Goal: Transaction & Acquisition: Purchase product/service

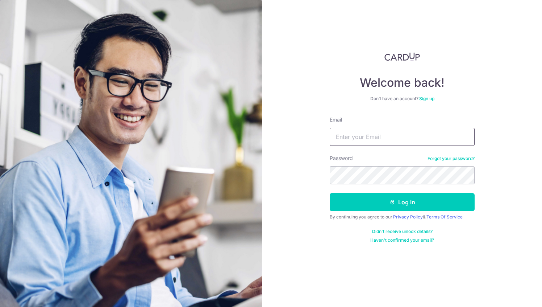
click at [400, 139] on input "Email" at bounding box center [402, 137] width 145 height 18
type input "DENGHUIYAO@GMAIL.COM"
click at [374, 215] on div "By continuing you agree to our Privacy Policy & Terms Of Service" at bounding box center [402, 217] width 145 height 6
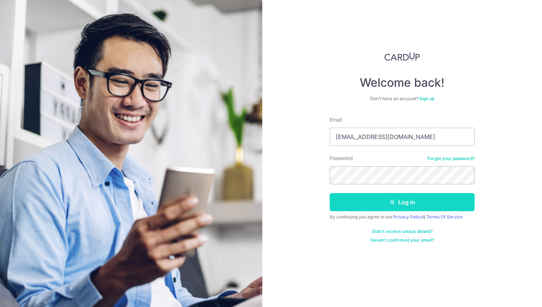
click at [374, 205] on button "Log in" at bounding box center [402, 202] width 145 height 18
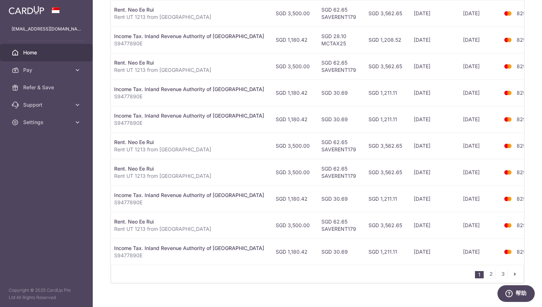
scroll to position [254, 0]
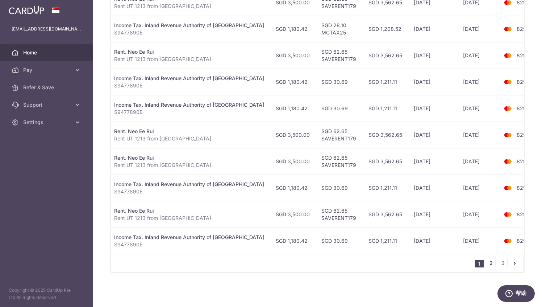
click at [490, 263] on link "2" at bounding box center [491, 263] width 9 height 9
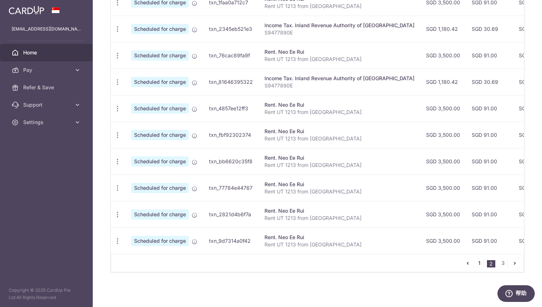
click at [478, 265] on link "1" at bounding box center [479, 263] width 9 height 9
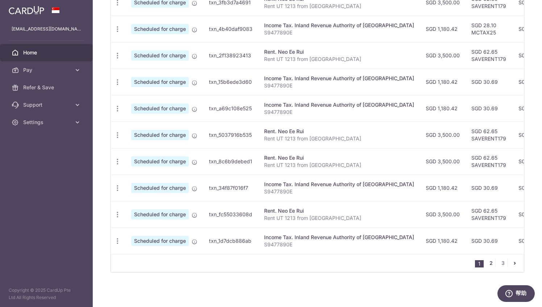
click at [490, 260] on link "2" at bounding box center [491, 263] width 9 height 9
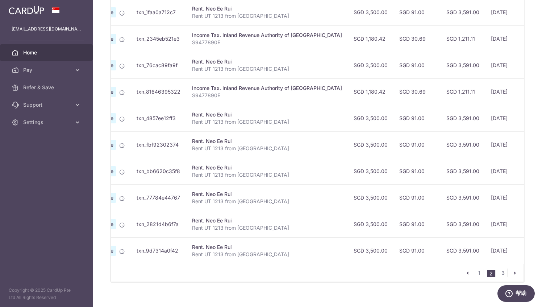
scroll to position [0, 73]
click at [482, 274] on link "1" at bounding box center [479, 272] width 9 height 9
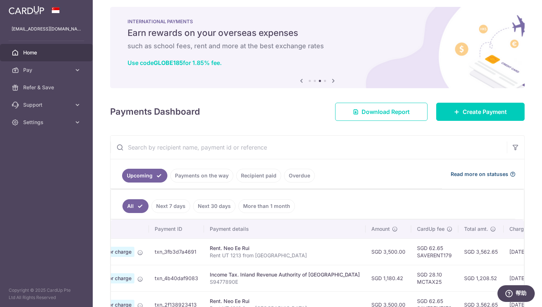
scroll to position [0, 0]
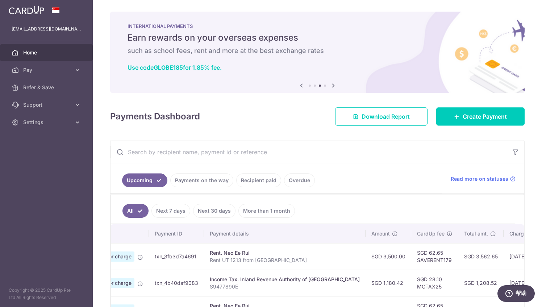
click at [56, 55] on span "Home" at bounding box center [47, 52] width 48 height 7
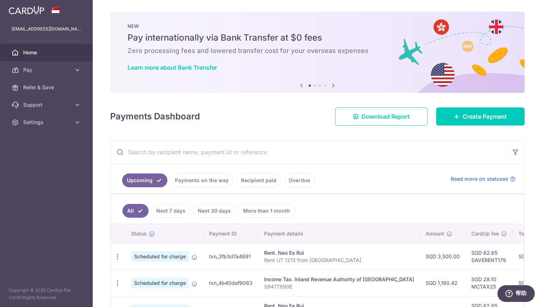
click at [35, 15] on link at bounding box center [26, 9] width 41 height 13
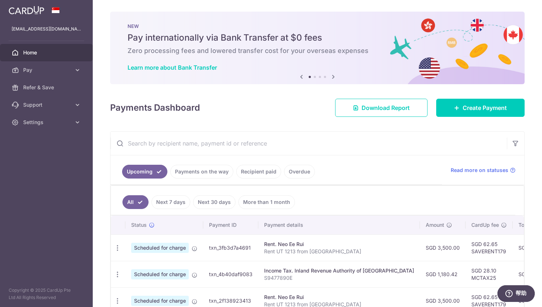
click at [35, 9] on img at bounding box center [27, 10] width 36 height 9
click at [40, 84] on span "Refer & Save" at bounding box center [47, 87] width 48 height 7
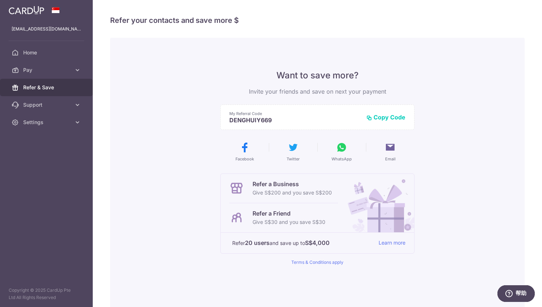
click at [40, 11] on img at bounding box center [27, 10] width 36 height 9
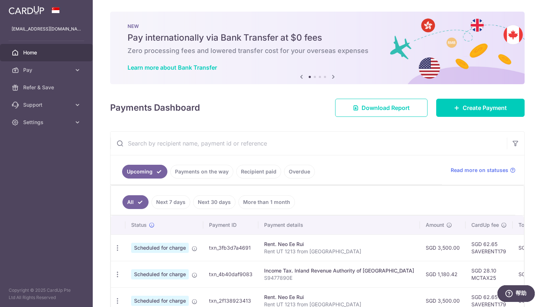
click at [269, 42] on h5 "Pay internationally via Bank Transfer at $0 fees" at bounding box center [318, 38] width 380 height 12
click at [335, 79] on icon at bounding box center [333, 76] width 9 height 9
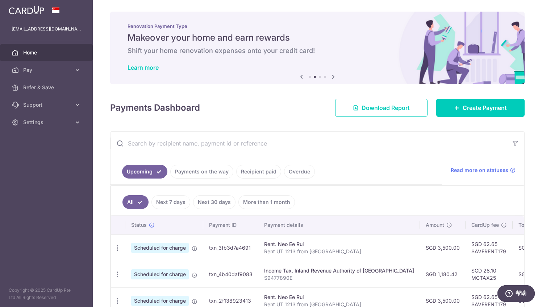
click at [335, 79] on icon at bounding box center [333, 76] width 9 height 9
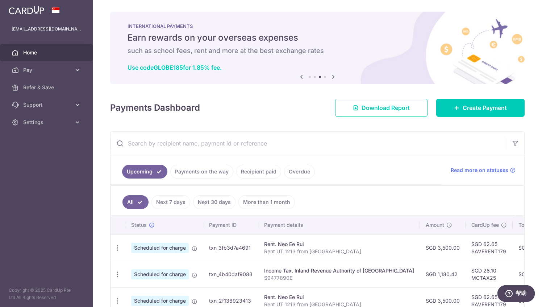
click at [335, 79] on icon at bounding box center [333, 76] width 9 height 9
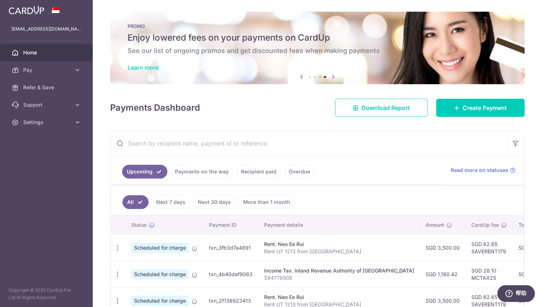
click at [146, 68] on link "Learn more" at bounding box center [143, 67] width 31 height 7
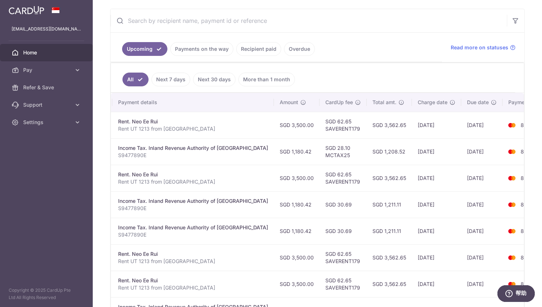
scroll to position [114, 0]
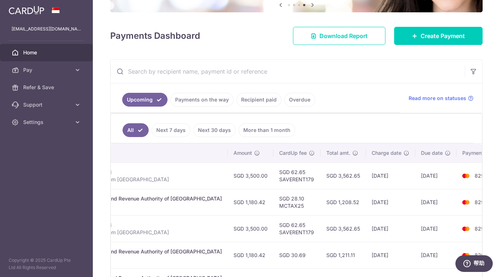
scroll to position [80, 0]
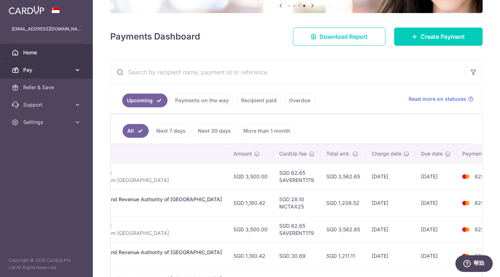
click at [67, 73] on span "Pay" at bounding box center [47, 69] width 48 height 7
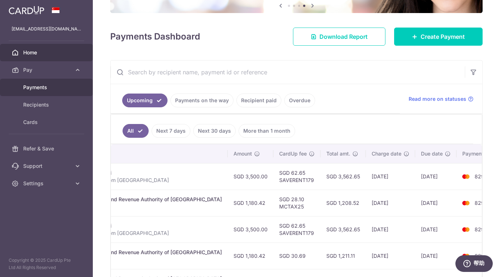
click at [65, 87] on span "Payments" at bounding box center [47, 87] width 48 height 7
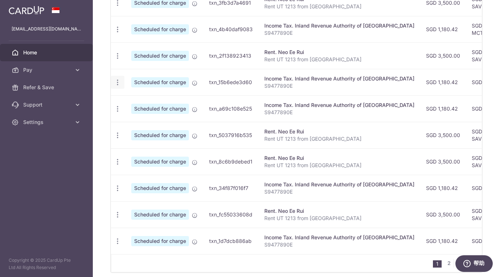
click at [118, 84] on icon "button" at bounding box center [118, 83] width 8 height 8
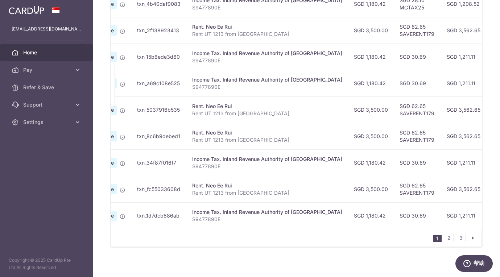
scroll to position [284, 0]
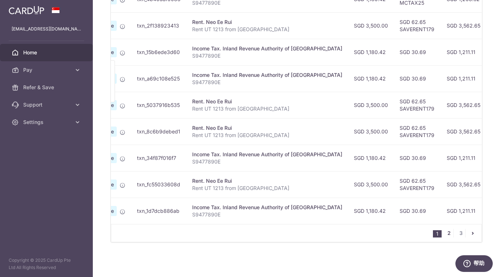
click at [449, 232] on link "2" at bounding box center [449, 233] width 9 height 9
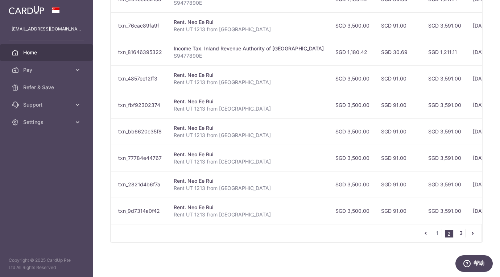
click at [462, 236] on link "3" at bounding box center [461, 233] width 9 height 9
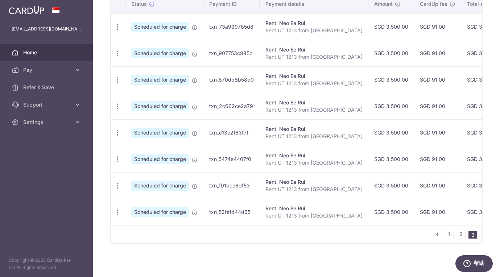
scroll to position [231, 0]
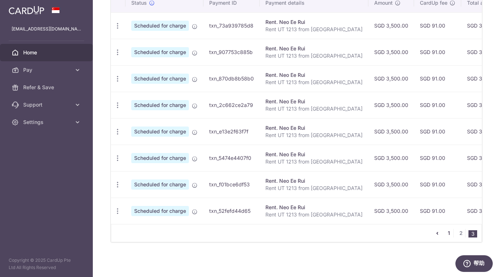
click at [449, 233] on link "1" at bounding box center [449, 233] width 9 height 9
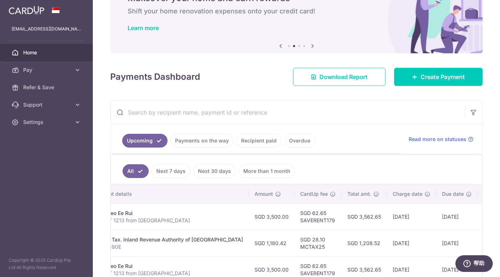
scroll to position [38, 0]
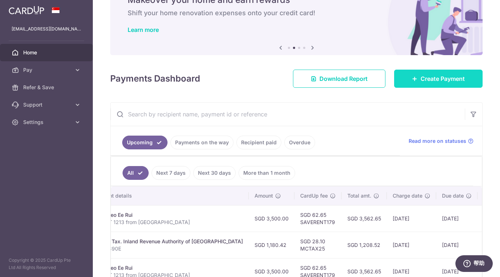
click at [430, 83] on span "Create Payment" at bounding box center [443, 78] width 44 height 9
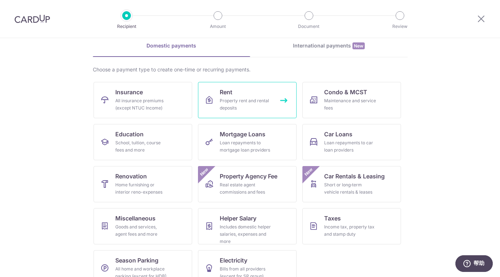
scroll to position [48, 0]
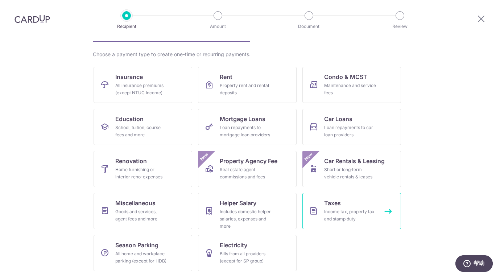
click at [351, 209] on div "Income tax, property tax and stamp duty" at bounding box center [350, 215] width 52 height 15
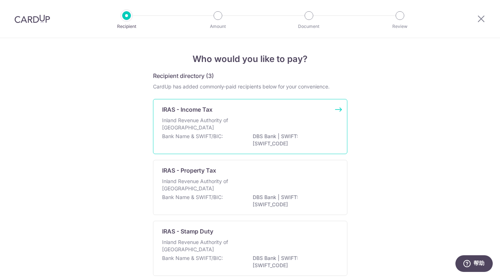
click at [303, 131] on div "Inland Revenue Authority of Singapore" at bounding box center [250, 125] width 176 height 16
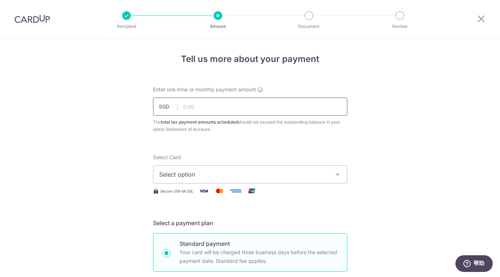
click at [286, 107] on input "text" at bounding box center [250, 107] width 194 height 18
type input "1,180.42"
click at [194, 173] on span "Select option" at bounding box center [243, 174] width 169 height 9
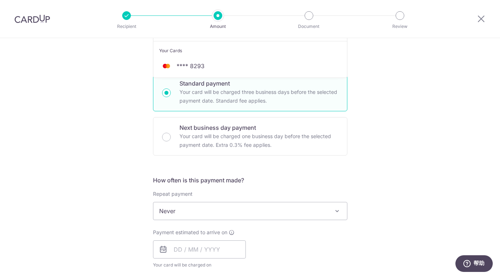
scroll to position [163, 0]
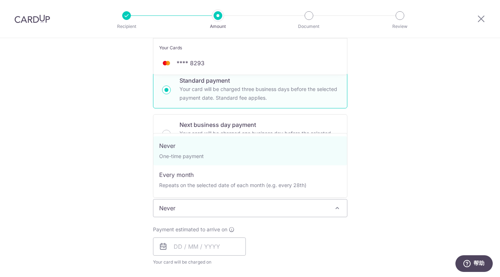
click at [191, 206] on span "Never" at bounding box center [250, 207] width 194 height 17
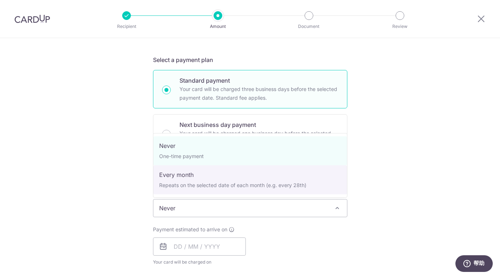
select select "3"
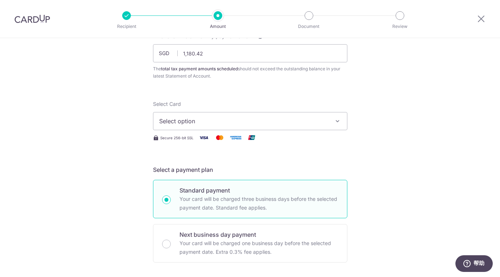
scroll to position [59, 0]
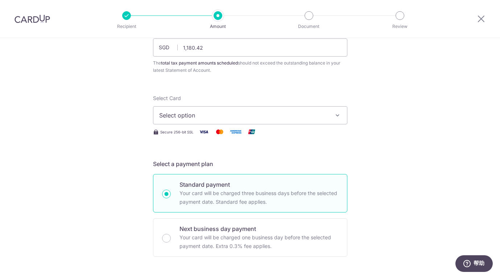
click at [222, 110] on button "Select option" at bounding box center [250, 115] width 194 height 18
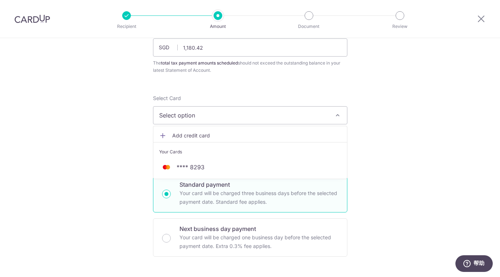
click at [212, 138] on span "Add credit card" at bounding box center [256, 135] width 169 height 7
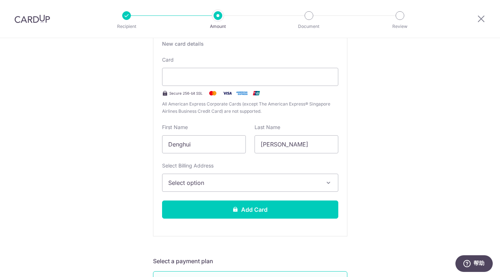
scroll to position [162, 0]
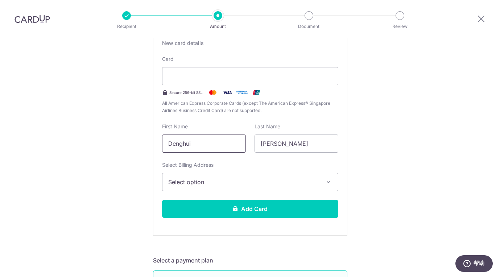
click at [201, 140] on input "Denghui" at bounding box center [204, 144] width 84 height 18
drag, startPoint x: 208, startPoint y: 142, endPoint x: 104, endPoint y: 127, distance: 105.1
type input "YAO"
drag, startPoint x: 277, startPoint y: 141, endPoint x: 222, endPoint y: 140, distance: 55.1
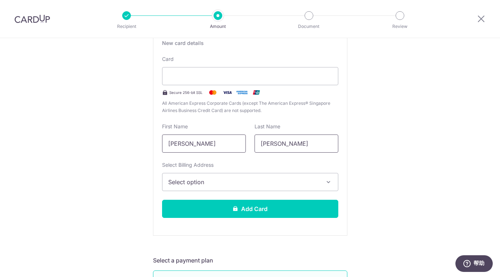
click at [223, 141] on div "First Name YAO Last Name Yao" at bounding box center [250, 138] width 185 height 30
type input "DENGHUI"
click at [236, 158] on div "New card details Card Secure 256-bit SSL All American Express Corporate Cards (…" at bounding box center [250, 132] width 194 height 208
click at [256, 180] on span "Select option" at bounding box center [243, 182] width 151 height 9
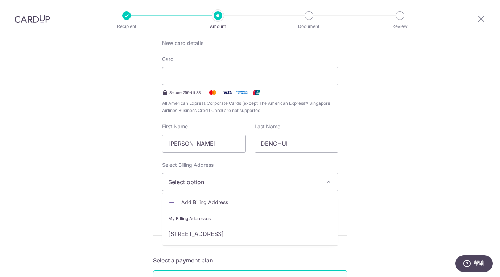
click at [233, 202] on span "Add Billing Address" at bounding box center [256, 202] width 151 height 7
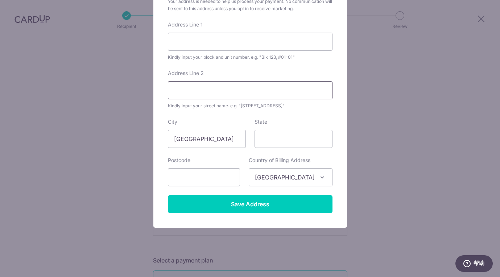
scroll to position [90, 0]
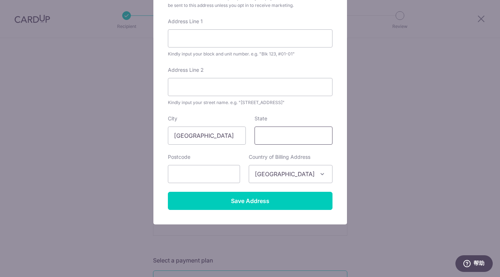
click at [273, 131] on input "State" at bounding box center [294, 136] width 78 height 18
type input "413799"
click at [263, 34] on input "Address Line 1" at bounding box center [250, 38] width 165 height 18
type input "207 JALAN EUNOS"
type input "#12-13 URBAN TREASURES"
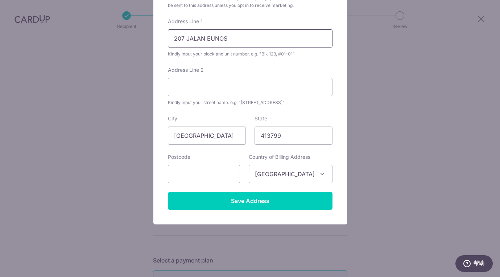
type input "415799"
drag, startPoint x: 284, startPoint y: 134, endPoint x: 218, endPoint y: 134, distance: 66.0
click at [219, 134] on div "City Singapore State 413799" at bounding box center [250, 130] width 173 height 30
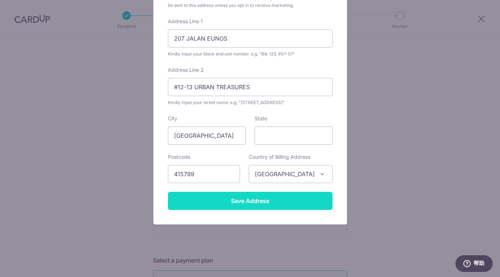
click at [258, 204] on input "Save Address" at bounding box center [250, 201] width 165 height 18
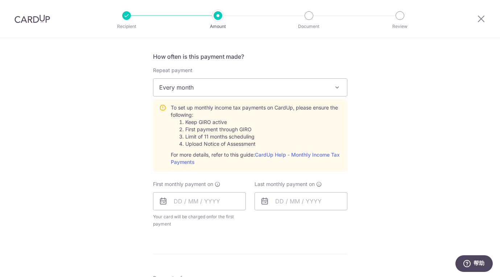
scroll to position [484, 0]
click at [200, 203] on input "text" at bounding box center [199, 200] width 93 height 18
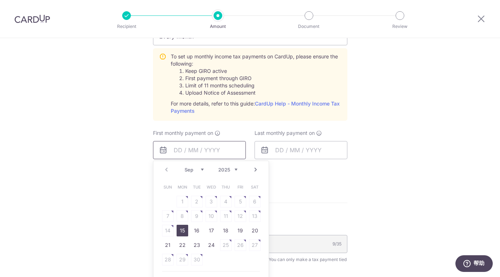
scroll to position [578, 0]
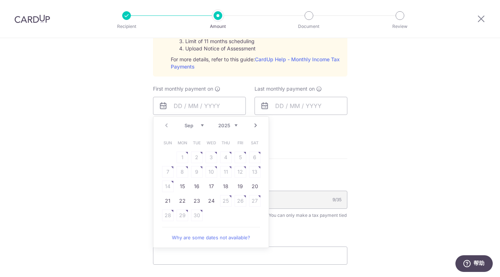
click at [199, 127] on select "Sep Oct Nov Dec" at bounding box center [194, 126] width 19 height 6
click at [226, 202] on link "23" at bounding box center [226, 201] width 12 height 12
type input "[DATE]"
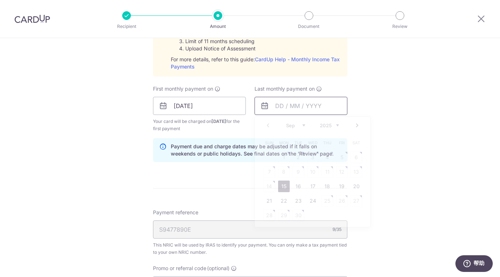
click at [292, 106] on input "text" at bounding box center [301, 106] width 93 height 18
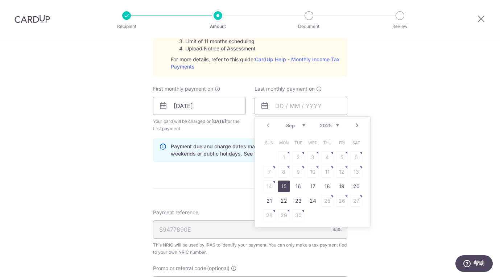
click at [338, 125] on select "2025 2026" at bounding box center [329, 126] width 19 height 6
click at [302, 124] on select "Jan Feb Mar Apr May Jun Jul Aug Sep Oct" at bounding box center [295, 126] width 19 height 6
click at [286, 201] on link "23" at bounding box center [284, 201] width 12 height 12
type input "[DATE]"
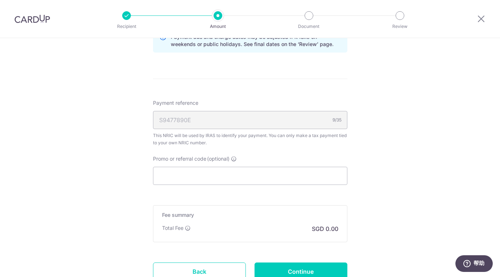
scroll to position [689, 0]
click at [206, 170] on input "Promo or referral code (optional)" at bounding box center [250, 175] width 194 height 18
paste input "VTAX25R"
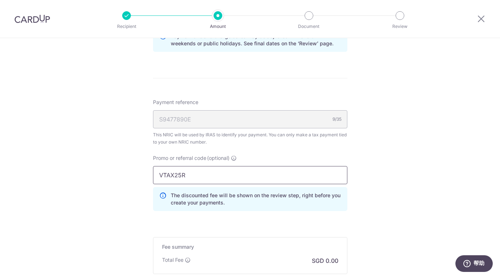
type input "VTAX25R"
click at [275, 151] on div "Payment reference S9477890E 9/35 This NRIC will be used by IRAS to identify you…" at bounding box center [250, 158] width 194 height 118
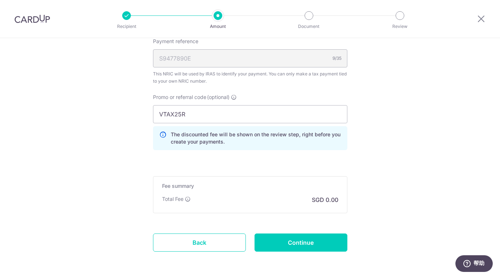
scroll to position [750, 0]
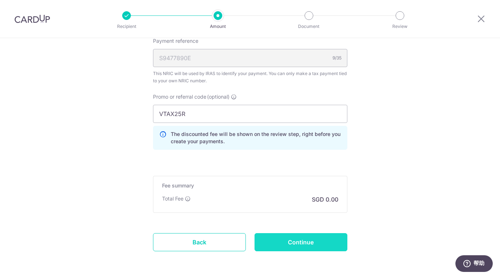
click at [284, 237] on input "Continue" at bounding box center [301, 242] width 93 height 18
type input "Create Schedule"
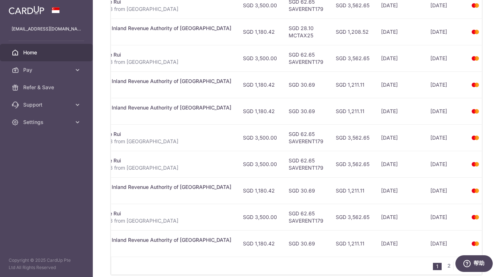
scroll to position [284, 0]
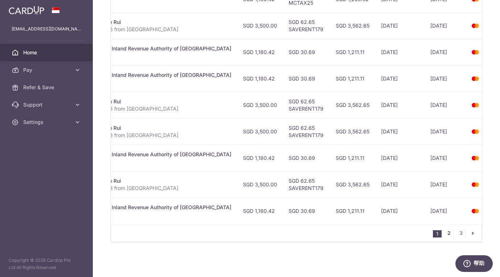
click at [450, 232] on link "2" at bounding box center [449, 233] width 9 height 9
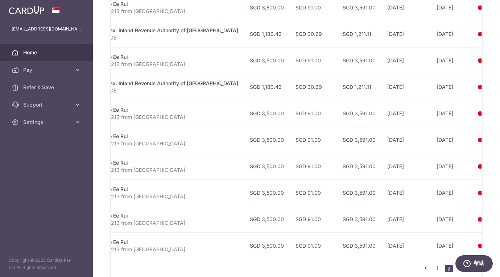
scroll to position [250, 0]
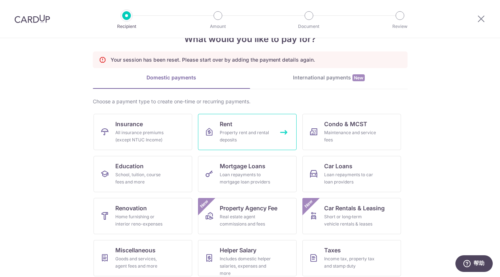
scroll to position [70, 0]
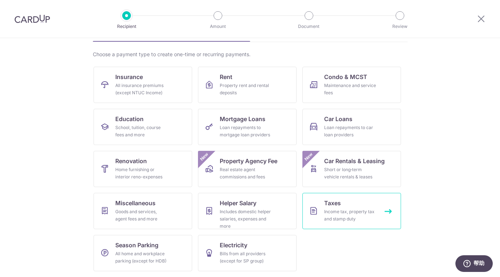
click at [322, 202] on link "Taxes Income tax, property tax and stamp duty" at bounding box center [351, 211] width 99 height 36
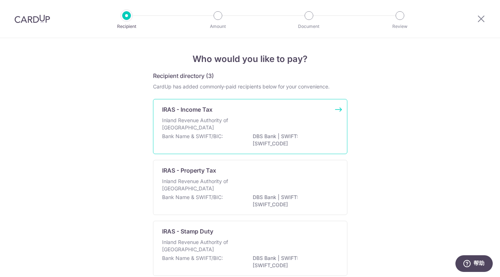
click at [309, 110] on div "IRAS - Income Tax" at bounding box center [246, 109] width 168 height 9
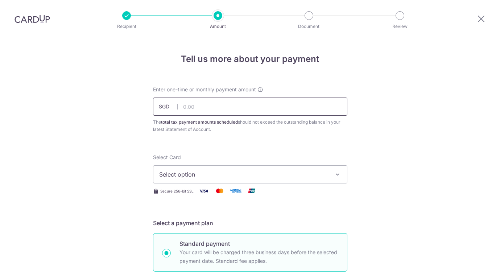
click at [303, 107] on input "text" at bounding box center [250, 107] width 194 height 18
type input "1,180.42"
click at [210, 176] on span "Select option" at bounding box center [243, 174] width 169 height 9
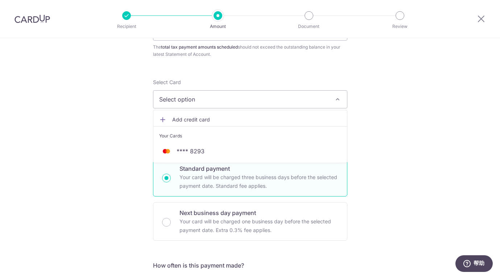
scroll to position [82, 0]
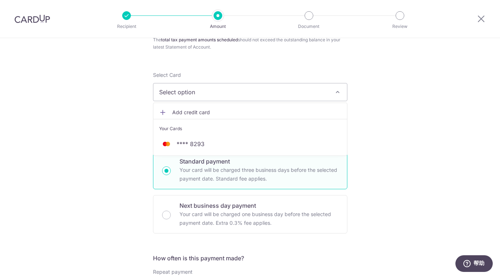
click at [202, 108] on link "Add credit card" at bounding box center [250, 112] width 194 height 13
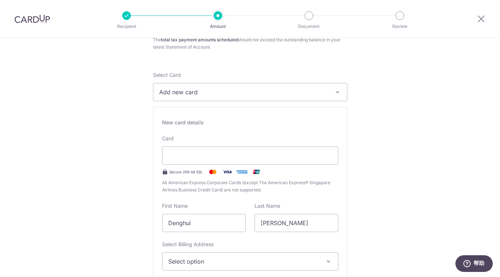
type input "03 / 2029"
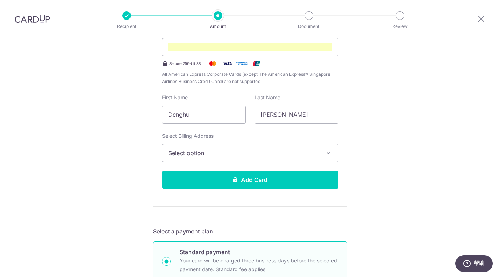
scroll to position [191, 0]
drag, startPoint x: 212, startPoint y: 114, endPoint x: 135, endPoint y: 112, distance: 76.9
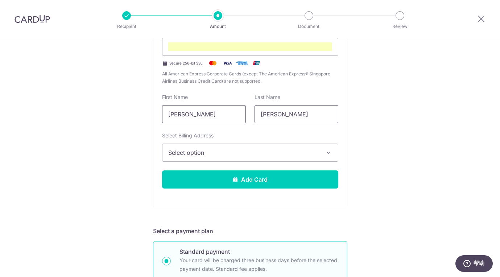
type input "[PERSON_NAME]"
drag, startPoint x: 278, startPoint y: 113, endPoint x: 210, endPoint y: 110, distance: 68.2
click at [210, 110] on div "First Name Yao Last Name Yao" at bounding box center [250, 109] width 185 height 30
type input "Denghui"
click at [206, 143] on div "Select Billing Address Select option Add Billing Address My Billing Addresses 5…" at bounding box center [250, 147] width 176 height 30
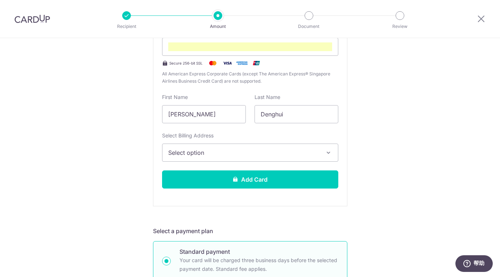
click at [211, 152] on span "Select option" at bounding box center [243, 152] width 151 height 9
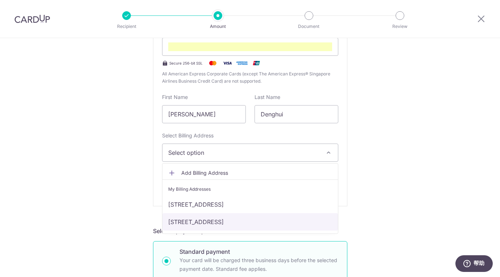
click at [216, 217] on link "207 JALAN EUNOS, #12-13 URBAN TREASURES, Singapore, Singapore-415799" at bounding box center [250, 221] width 176 height 17
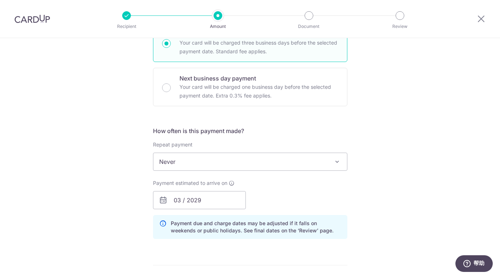
scroll to position [413, 0]
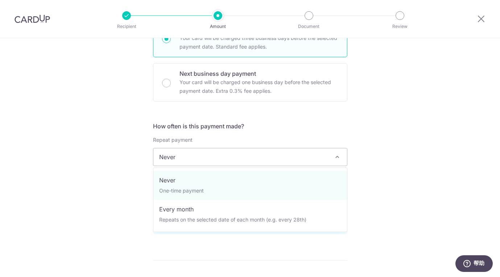
click at [218, 152] on span "Never" at bounding box center [250, 156] width 194 height 17
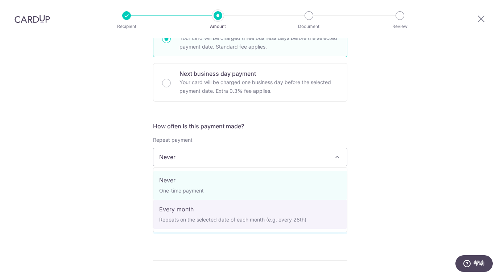
select select "3"
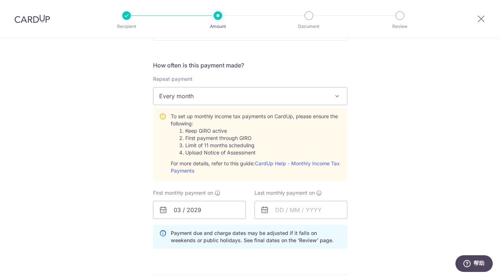
scroll to position [514, 0]
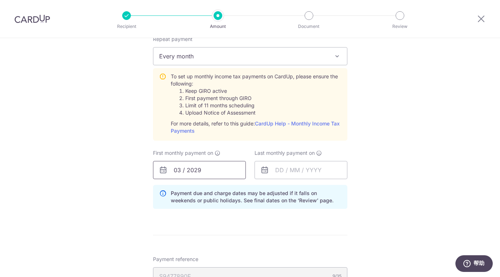
click at [210, 173] on input "03 / 2029" at bounding box center [199, 170] width 93 height 18
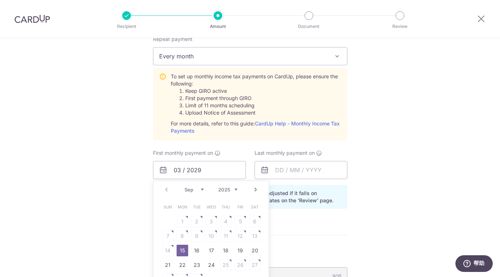
click at [254, 190] on link "Next" at bounding box center [255, 189] width 9 height 9
click at [227, 266] on link "23" at bounding box center [226, 265] width 12 height 12
type input "[DATE]"
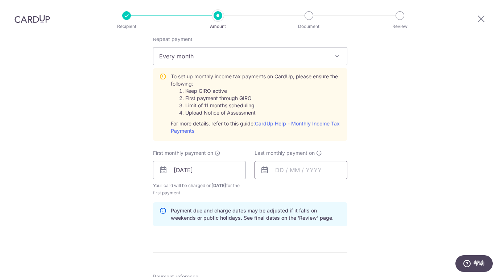
click at [285, 171] on input "text" at bounding box center [301, 170] width 93 height 18
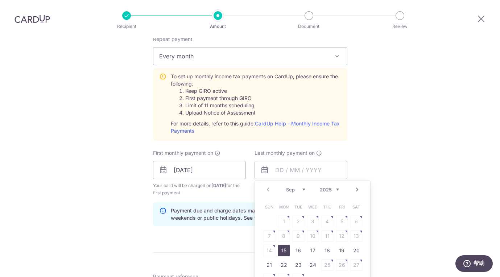
click at [355, 190] on link "Next" at bounding box center [357, 189] width 9 height 9
click at [360, 190] on link "Next" at bounding box center [357, 189] width 9 height 9
click at [287, 264] on link "23" at bounding box center [284, 265] width 12 height 12
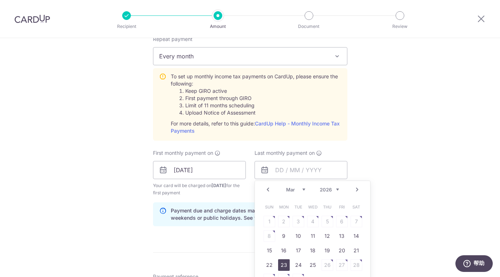
type input "[DATE]"
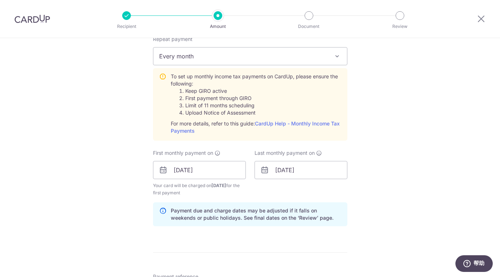
click at [359, 145] on div "Tell us more about your payment Enter one-time or monthly payment amount SGD 1,…" at bounding box center [250, 16] width 500 height 985
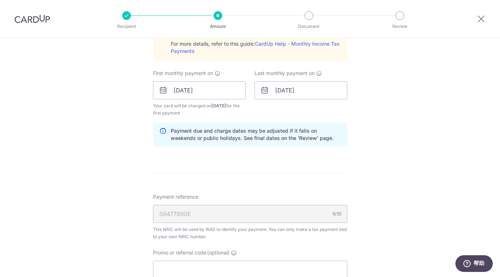
scroll to position [654, 0]
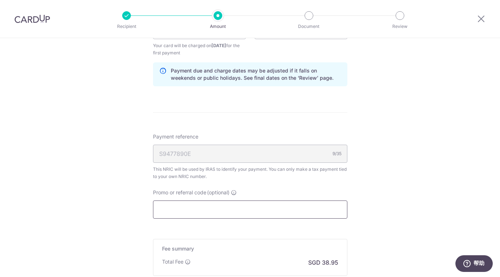
click at [219, 207] on input "Promo or referral code (optional)" at bounding box center [250, 210] width 194 height 18
paste input "VTAX25R"
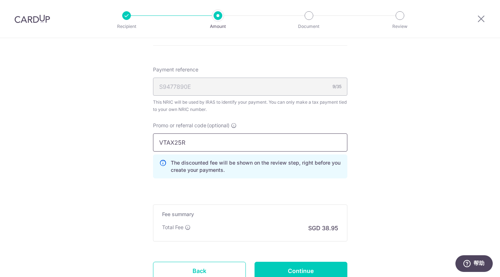
scroll to position [779, 0]
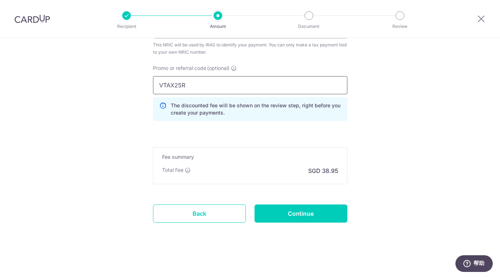
type input "VTAX25R"
click at [281, 214] on input "Continue" at bounding box center [301, 214] width 93 height 18
type input "Create Schedule"
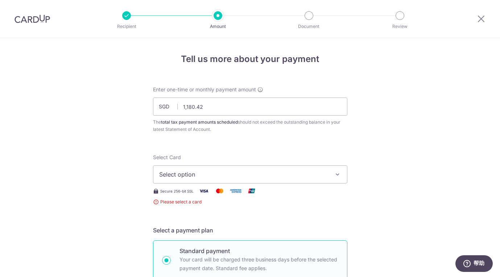
click at [292, 172] on span "Select option" at bounding box center [243, 174] width 169 height 9
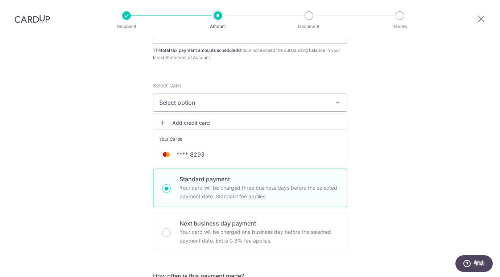
scroll to position [66, 0]
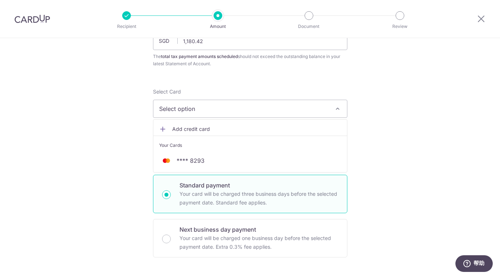
click at [207, 129] on span "Add credit card" at bounding box center [256, 128] width 169 height 7
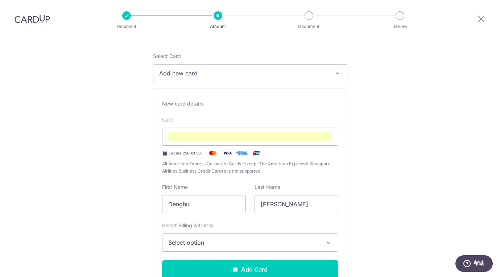
scroll to position [125, 0]
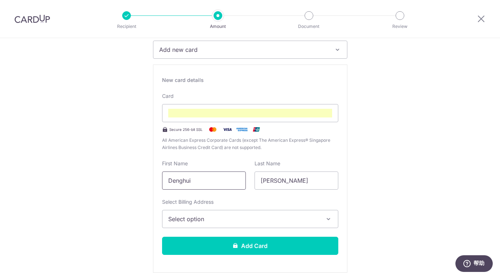
click at [211, 177] on input "Denghui" at bounding box center [204, 181] width 84 height 18
click at [209, 180] on input "Denghui" at bounding box center [204, 181] width 84 height 18
click at [205, 218] on span "Select option" at bounding box center [243, 219] width 151 height 9
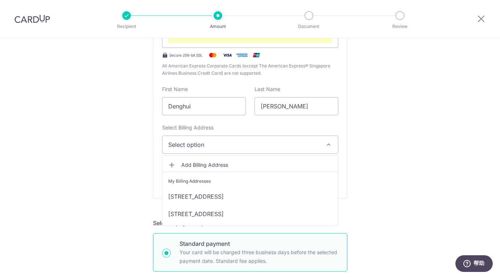
scroll to position [207, 0]
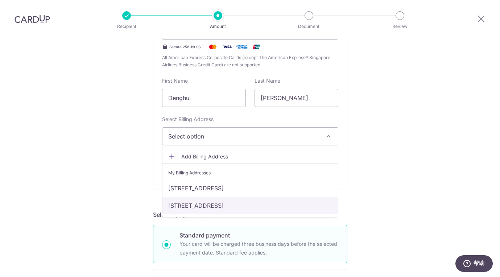
click at [212, 208] on link "[STREET_ADDRESS]" at bounding box center [250, 205] width 176 height 17
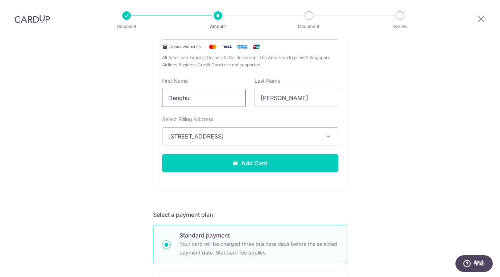
drag, startPoint x: 214, startPoint y: 103, endPoint x: 140, endPoint y: 95, distance: 74.8
type input "[PERSON_NAME]"
drag, startPoint x: 268, startPoint y: 96, endPoint x: 217, endPoint y: 96, distance: 51.1
click at [217, 96] on div "First Name [PERSON_NAME] Last Name [PERSON_NAME]" at bounding box center [250, 92] width 185 height 30
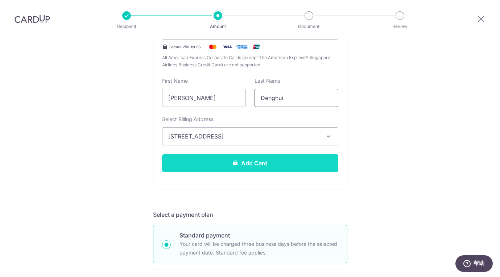
type input "Denghui"
click at [218, 170] on button "Add Card" at bounding box center [250, 163] width 176 height 18
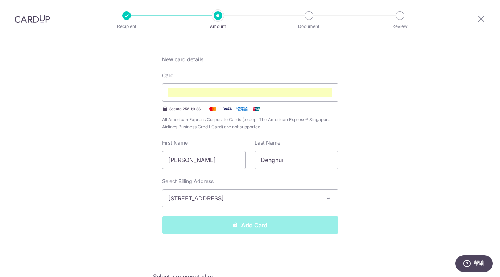
scroll to position [145, 0]
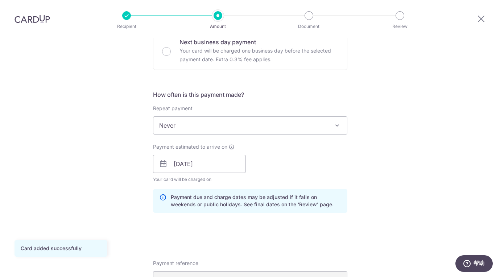
scroll to position [250, 0]
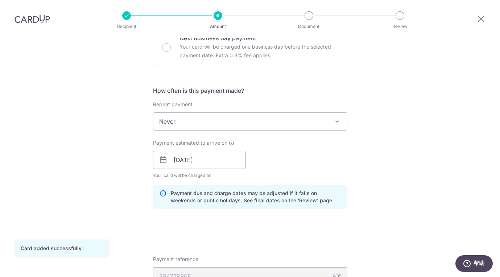
click at [221, 128] on span "Never" at bounding box center [250, 121] width 194 height 17
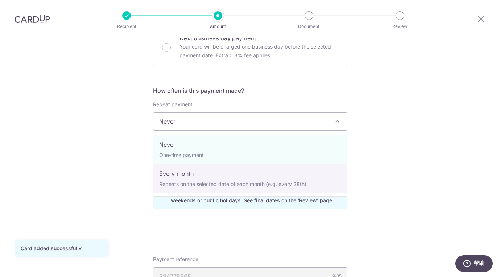
select select "3"
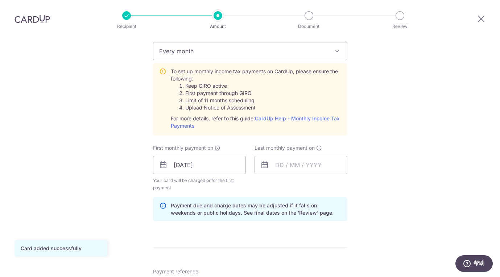
scroll to position [331, 0]
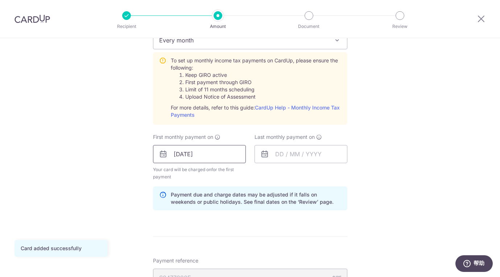
click at [208, 154] on input "[DATE]" at bounding box center [199, 154] width 93 height 18
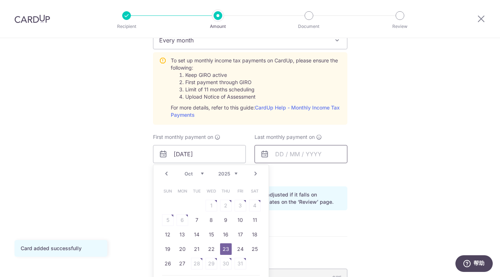
click at [291, 159] on input "text" at bounding box center [301, 154] width 93 height 18
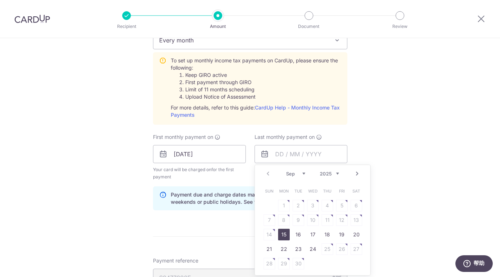
click at [356, 173] on link "Next" at bounding box center [357, 173] width 9 height 9
click at [286, 250] on link "23" at bounding box center [284, 249] width 12 height 12
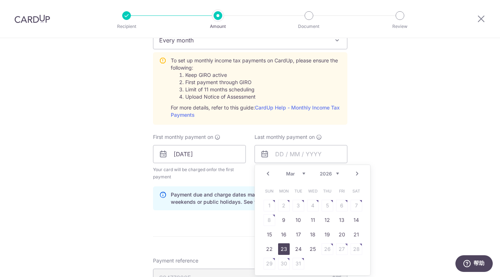
type input "[DATE]"
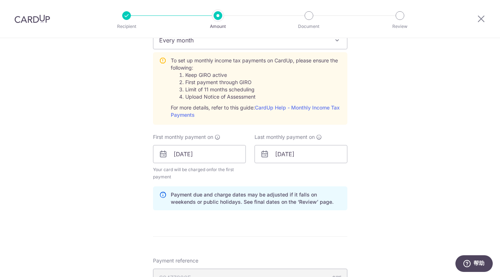
click at [363, 165] on div "Tell us more about your payment Enter one-time or monthly payment amount SGD 1,…" at bounding box center [250, 100] width 500 height 786
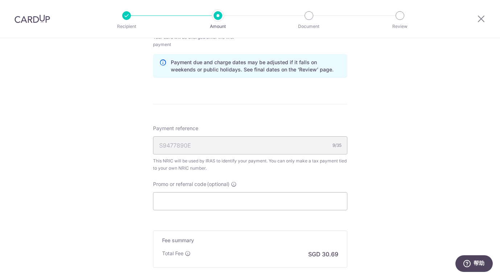
scroll to position [480, 0]
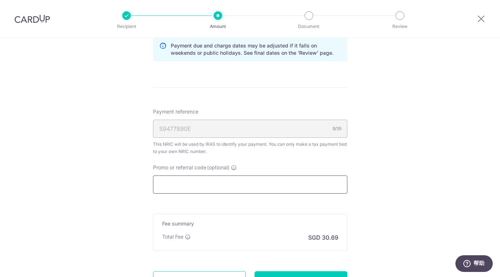
click at [228, 187] on input "Promo or referral code (optional)" at bounding box center [250, 185] width 194 height 18
paste input "VTAX25R"
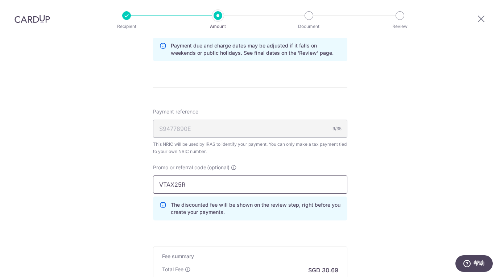
type input "VTAX25R"
click at [257, 164] on div "Payment reference S9477890E 9/35 This NRIC will be used by IRAS to identify you…" at bounding box center [250, 167] width 194 height 118
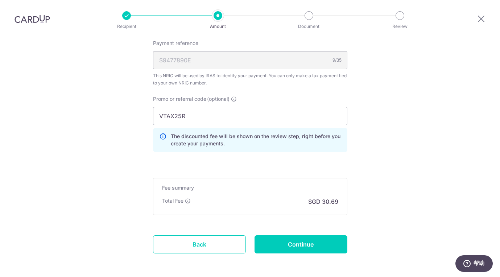
scroll to position [579, 0]
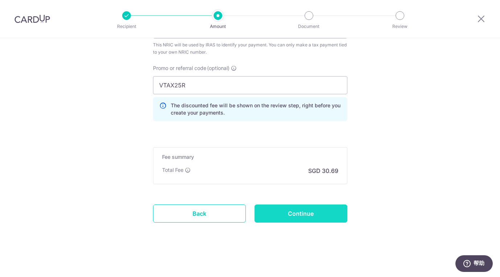
click at [281, 212] on input "Continue" at bounding box center [301, 214] width 93 height 18
type input "Create Schedule"
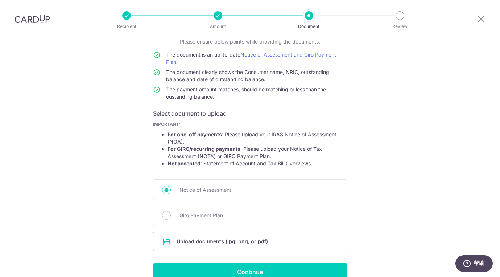
scroll to position [93, 0]
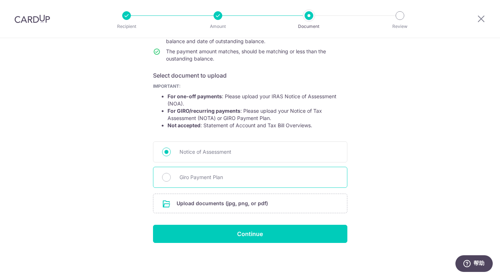
click at [219, 177] on span "Giro Payment Plan" at bounding box center [259, 177] width 159 height 9
click at [171, 177] on input "Giro Payment Plan" at bounding box center [166, 177] width 9 height 9
radio input "true"
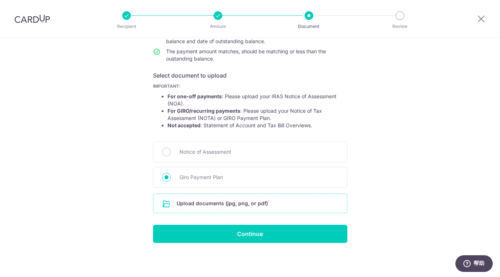
click at [218, 206] on input "file" at bounding box center [250, 203] width 194 height 19
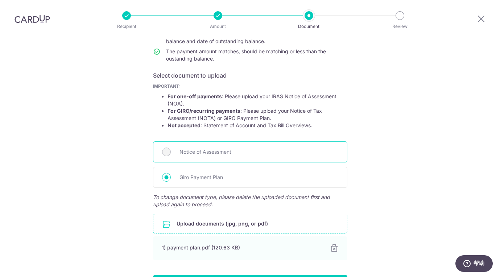
scroll to position [143, 0]
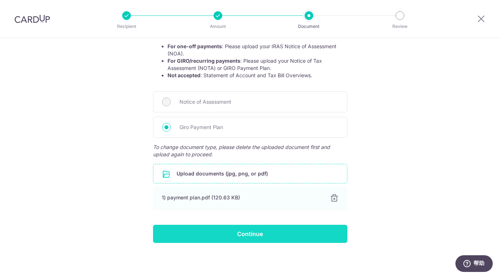
click at [230, 235] on input "Continue" at bounding box center [250, 234] width 194 height 18
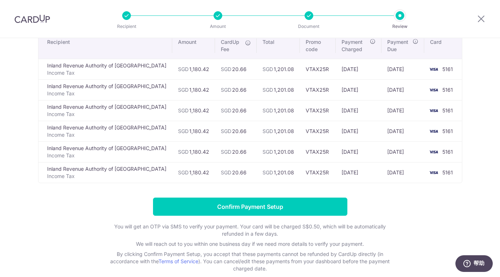
scroll to position [61, 0]
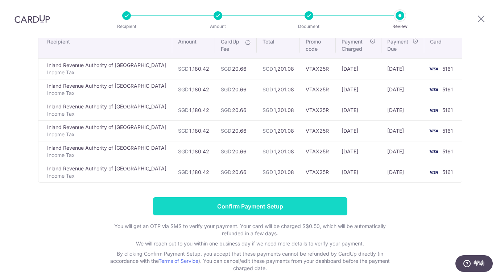
click at [264, 211] on input "Confirm Payment Setup" at bounding box center [250, 206] width 194 height 18
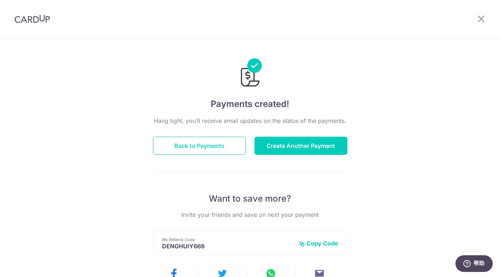
click at [234, 147] on button "Back to Payments" at bounding box center [199, 146] width 93 height 18
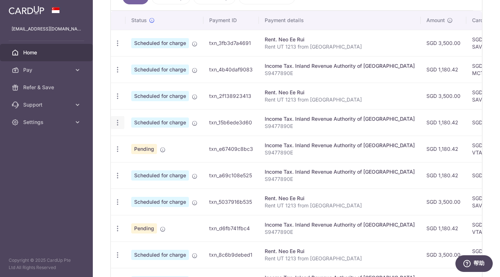
click at [116, 121] on icon "button" at bounding box center [118, 123] width 8 height 8
click at [138, 163] on span "Cancel payment" at bounding box center [156, 160] width 49 height 9
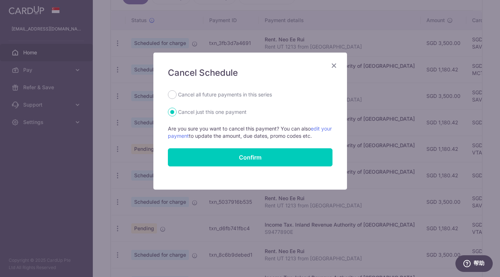
click at [249, 97] on label "Cancel all future payments in this series" at bounding box center [225, 94] width 94 height 9
click at [177, 97] on input "Cancel all future payments in this series" at bounding box center [172, 94] width 9 height 9
radio input "true"
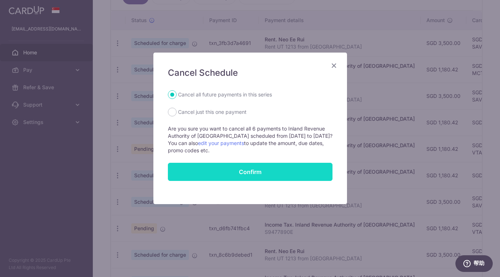
click at [294, 165] on button "Confirm" at bounding box center [250, 172] width 165 height 18
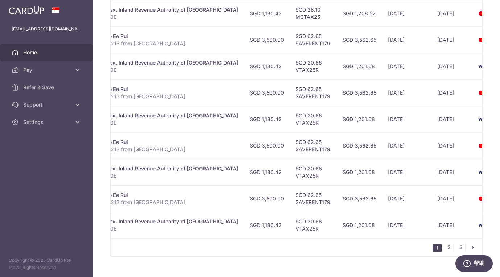
scroll to position [284, 0]
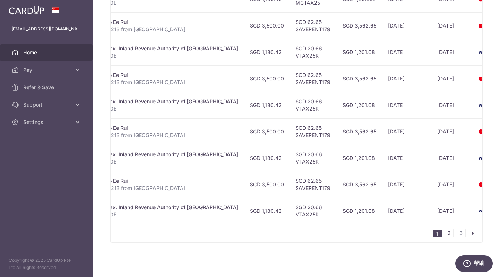
click at [448, 233] on link "2" at bounding box center [449, 233] width 9 height 9
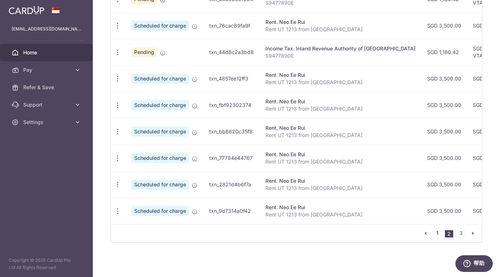
click at [437, 235] on link "1" at bounding box center [437, 233] width 9 height 9
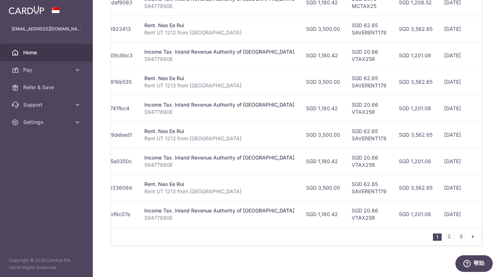
scroll to position [0, 121]
click at [449, 238] on link "2" at bounding box center [449, 236] width 9 height 9
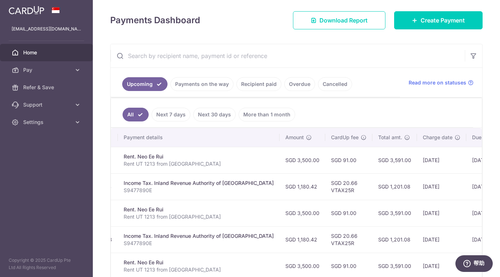
scroll to position [95, 0]
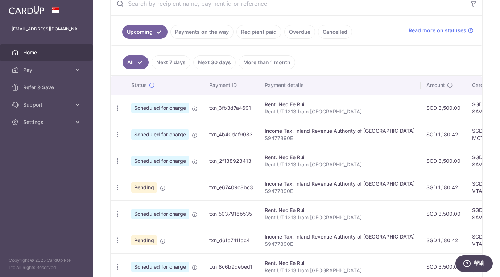
scroll to position [154, 0]
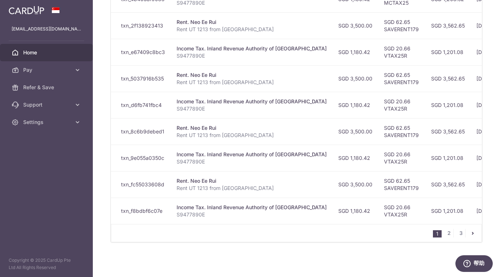
scroll to position [0, 90]
click at [451, 233] on link "2" at bounding box center [449, 233] width 9 height 9
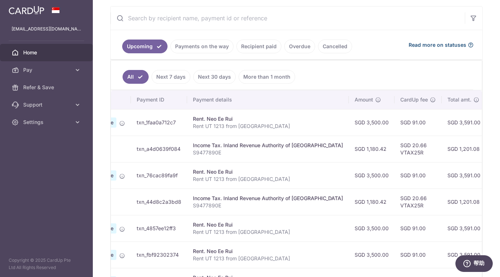
scroll to position [133, 0]
